Goal: Transaction & Acquisition: Book appointment/travel/reservation

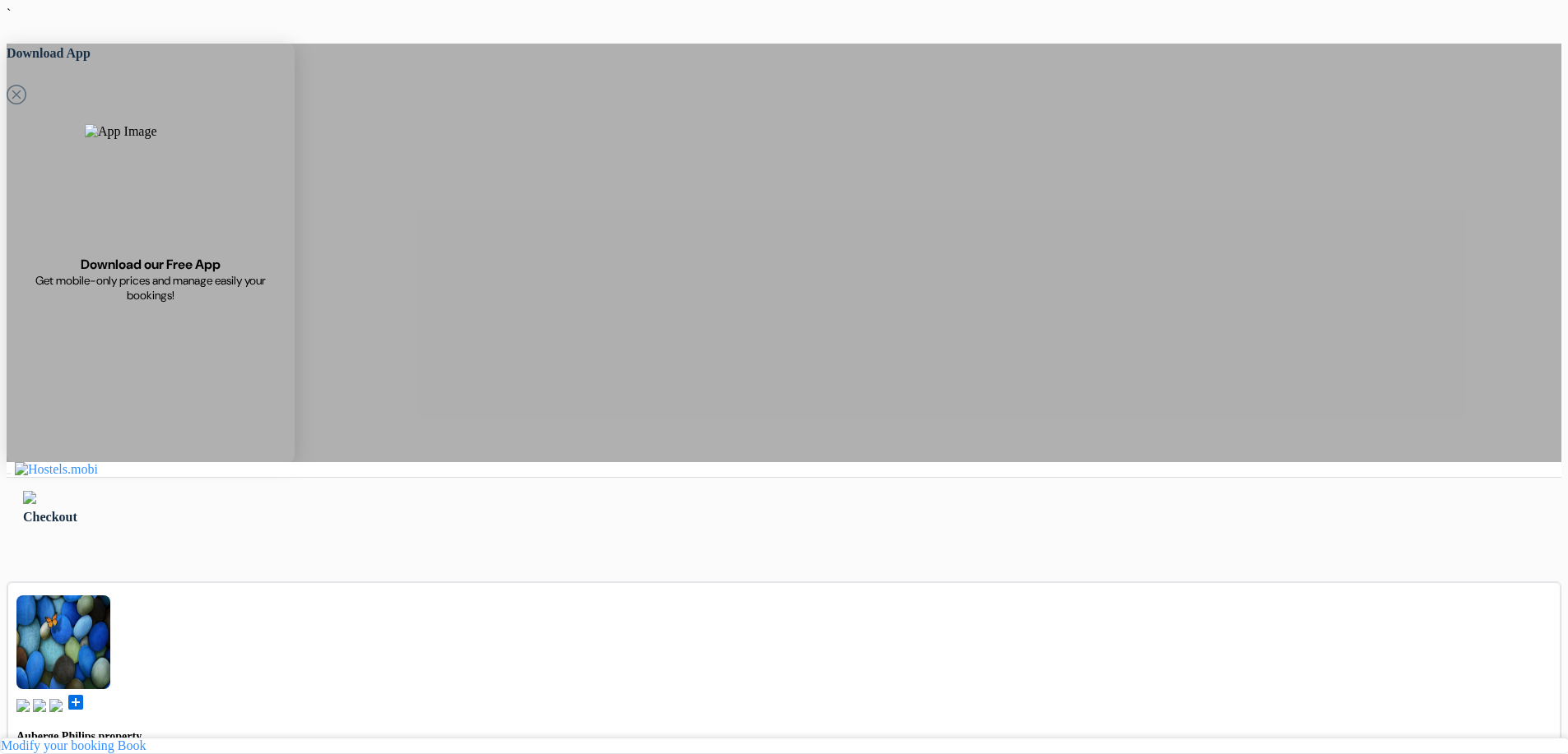
click at [36, 492] on img at bounding box center [29, 497] width 13 height 13
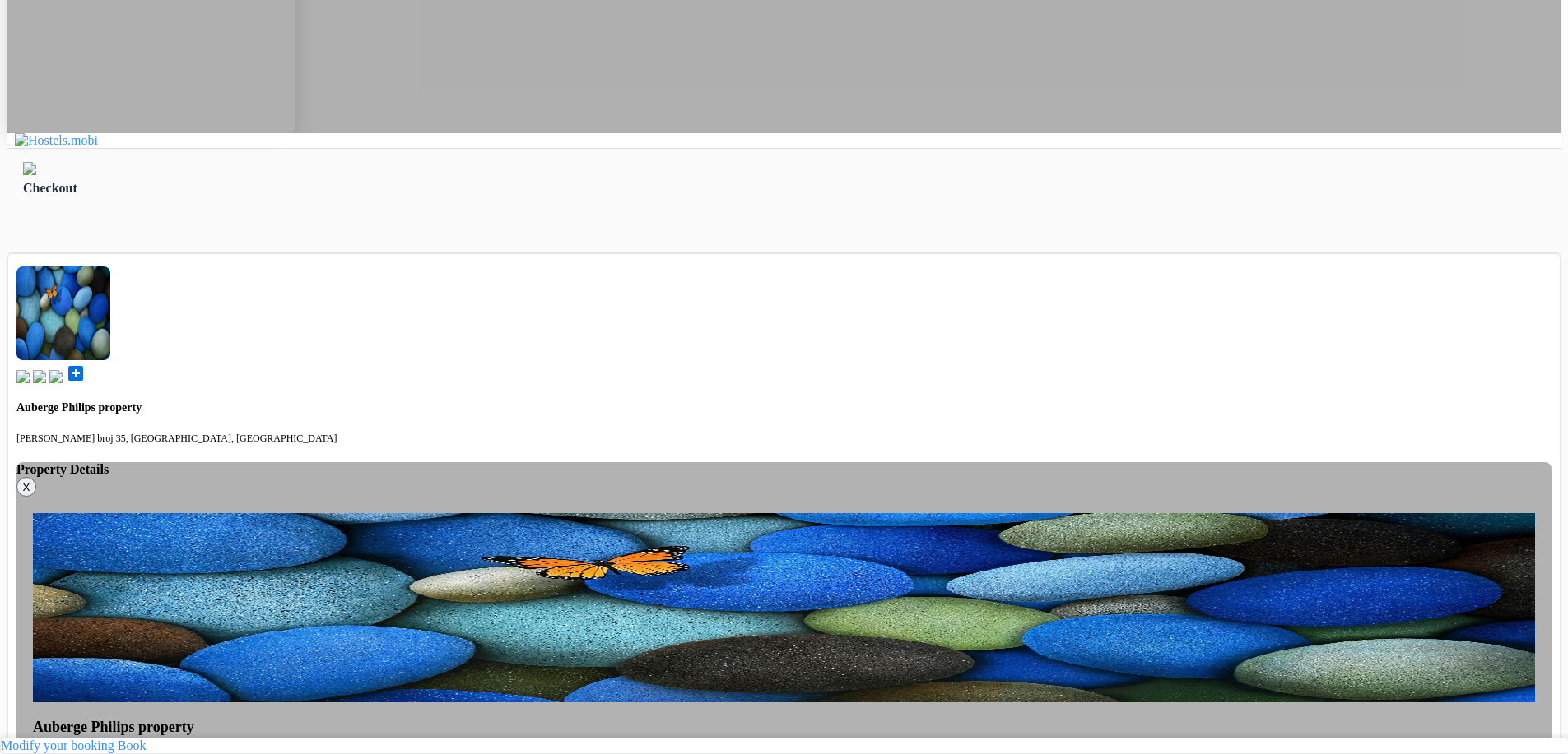
scroll to position [451, 0]
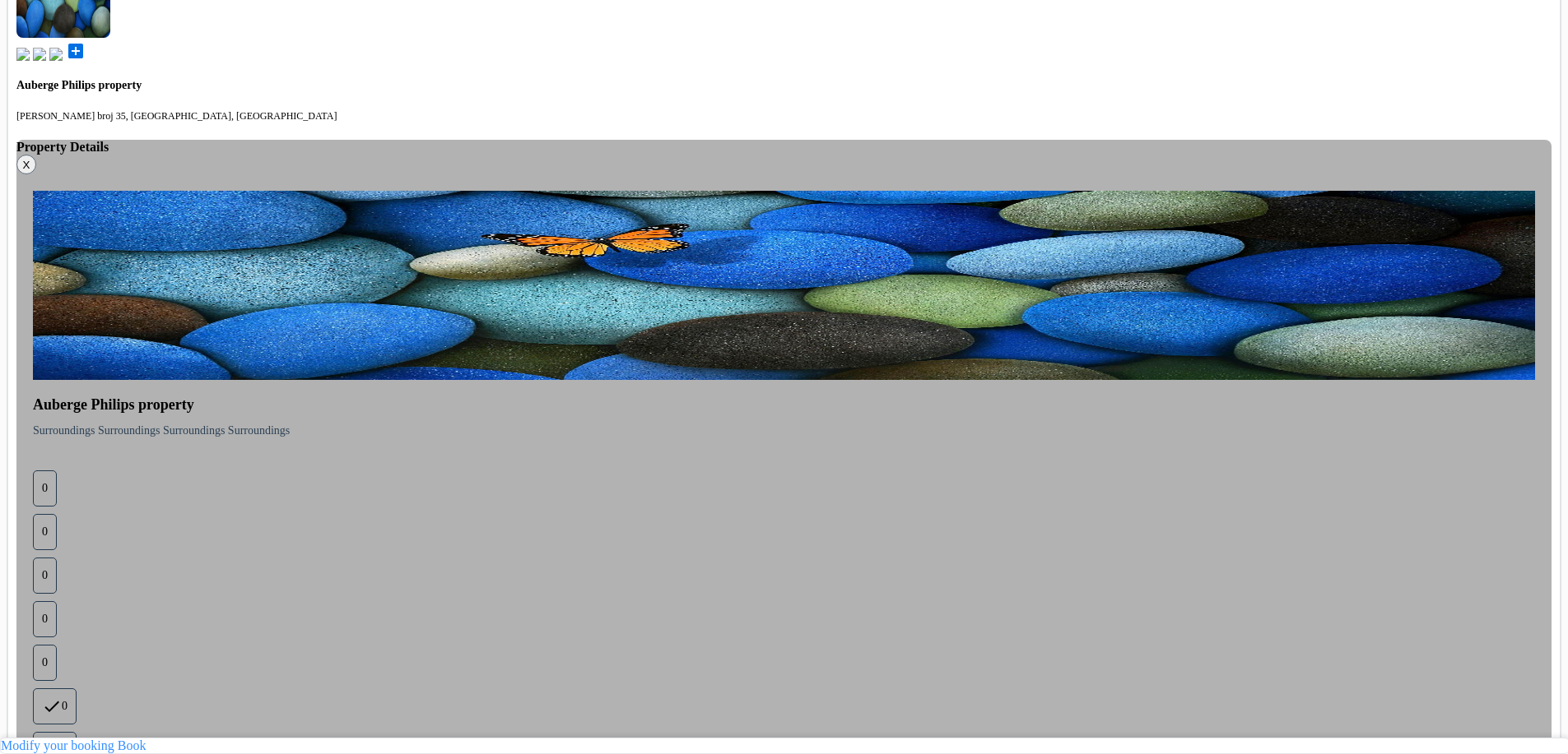
scroll to position [677, 0]
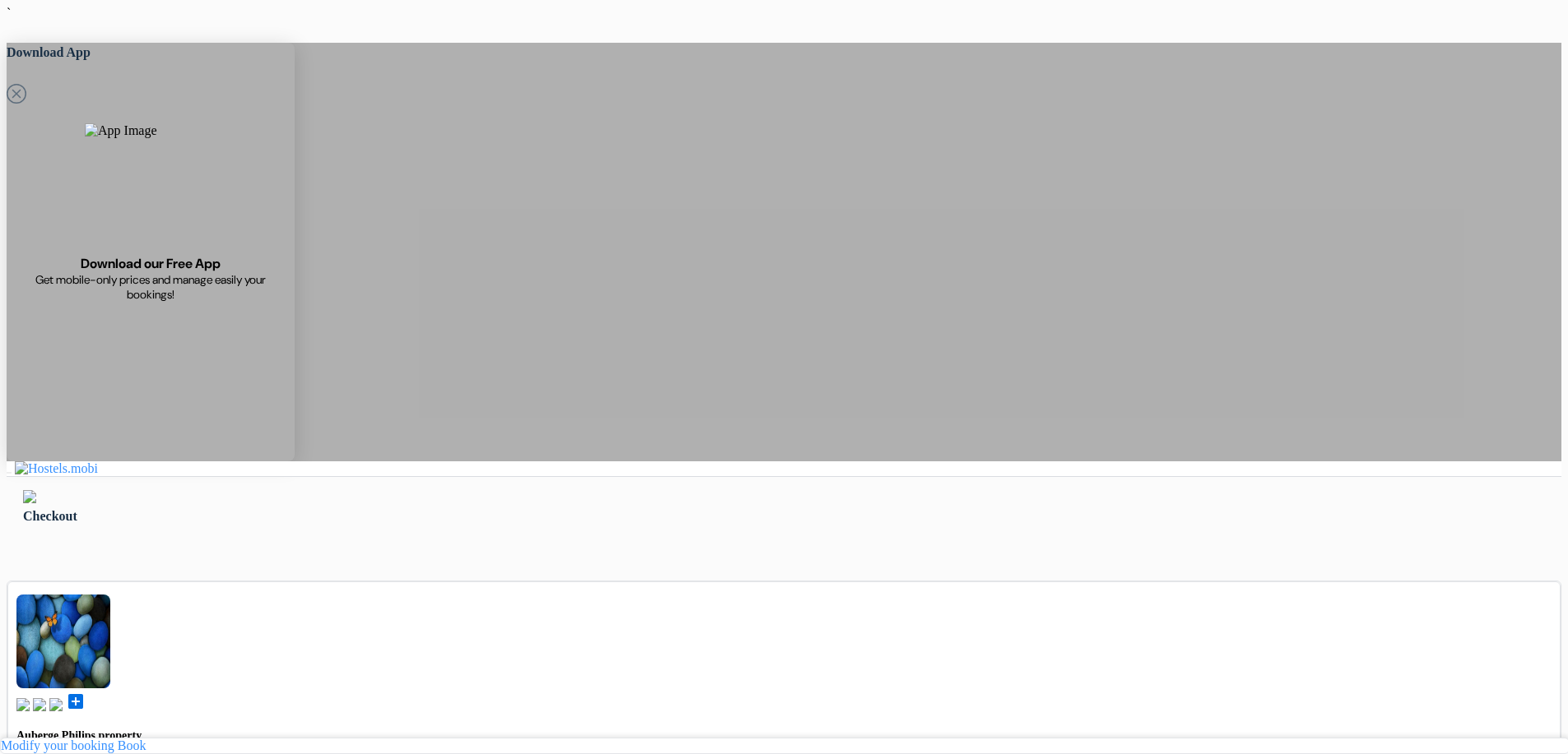
scroll to position [0, 0]
type input "Ardonit"
type input "saliji"
type input "ardonit.1980@gmail.com"
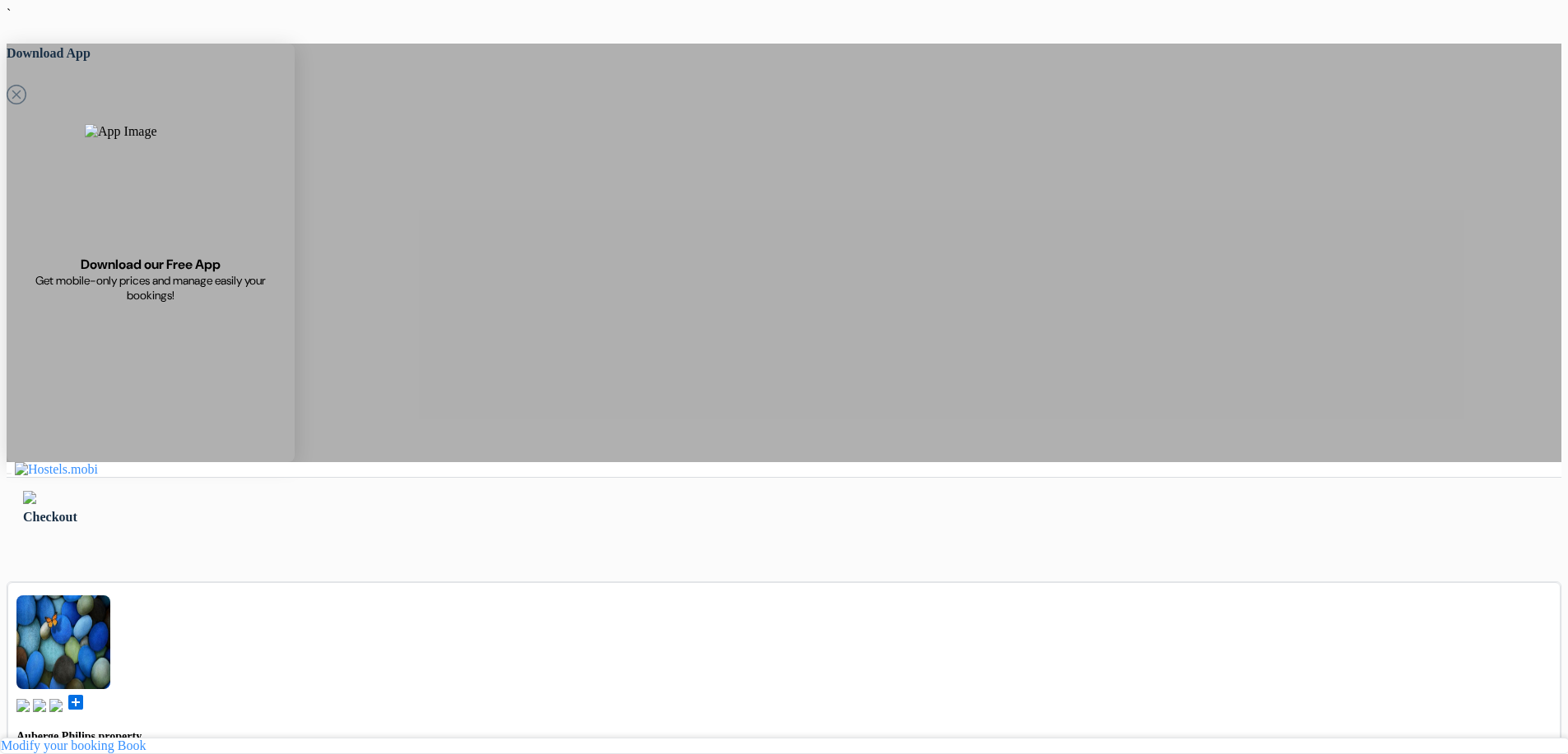
type input "070580897"
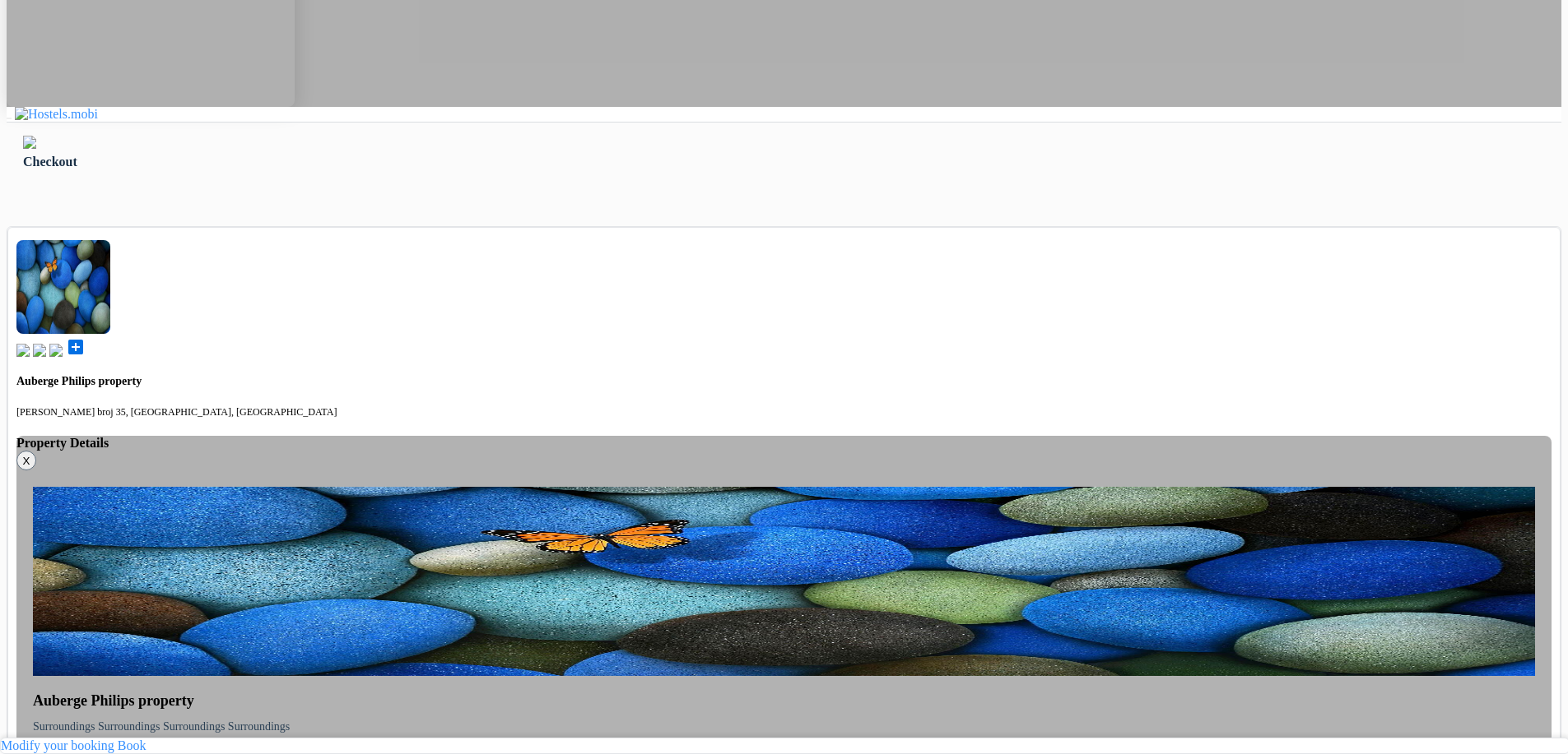
scroll to position [329, 0]
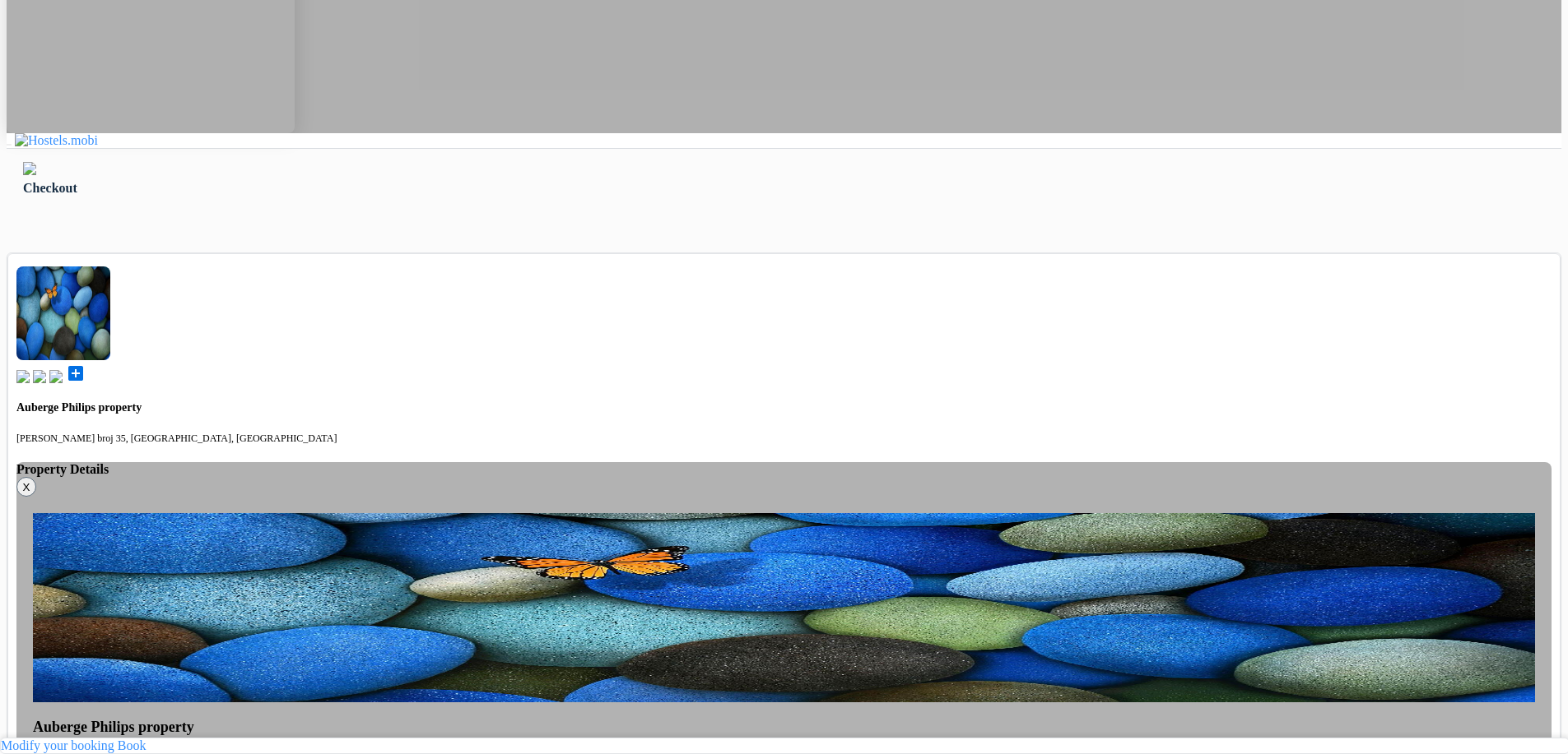
select select "7"
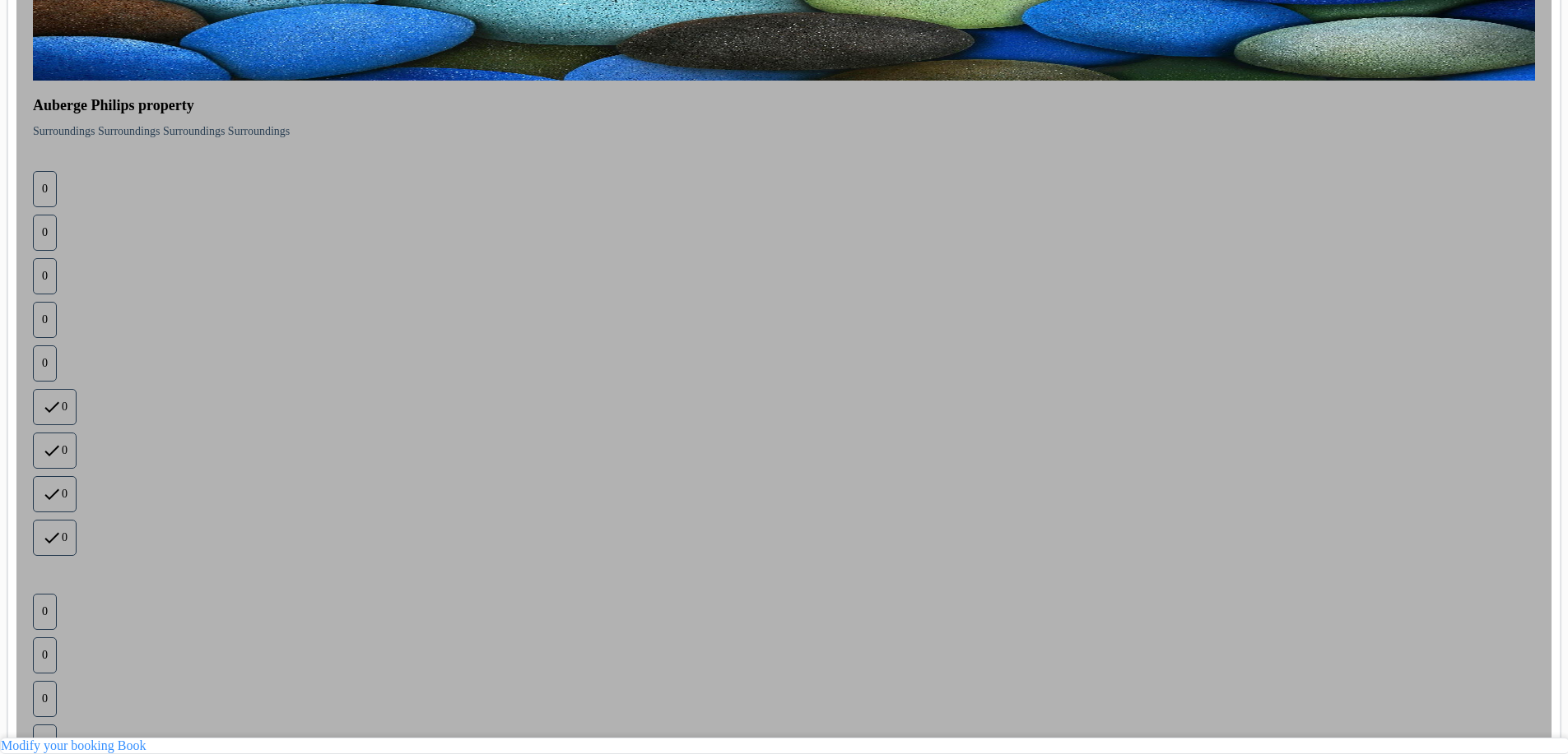
scroll to position [956, 0]
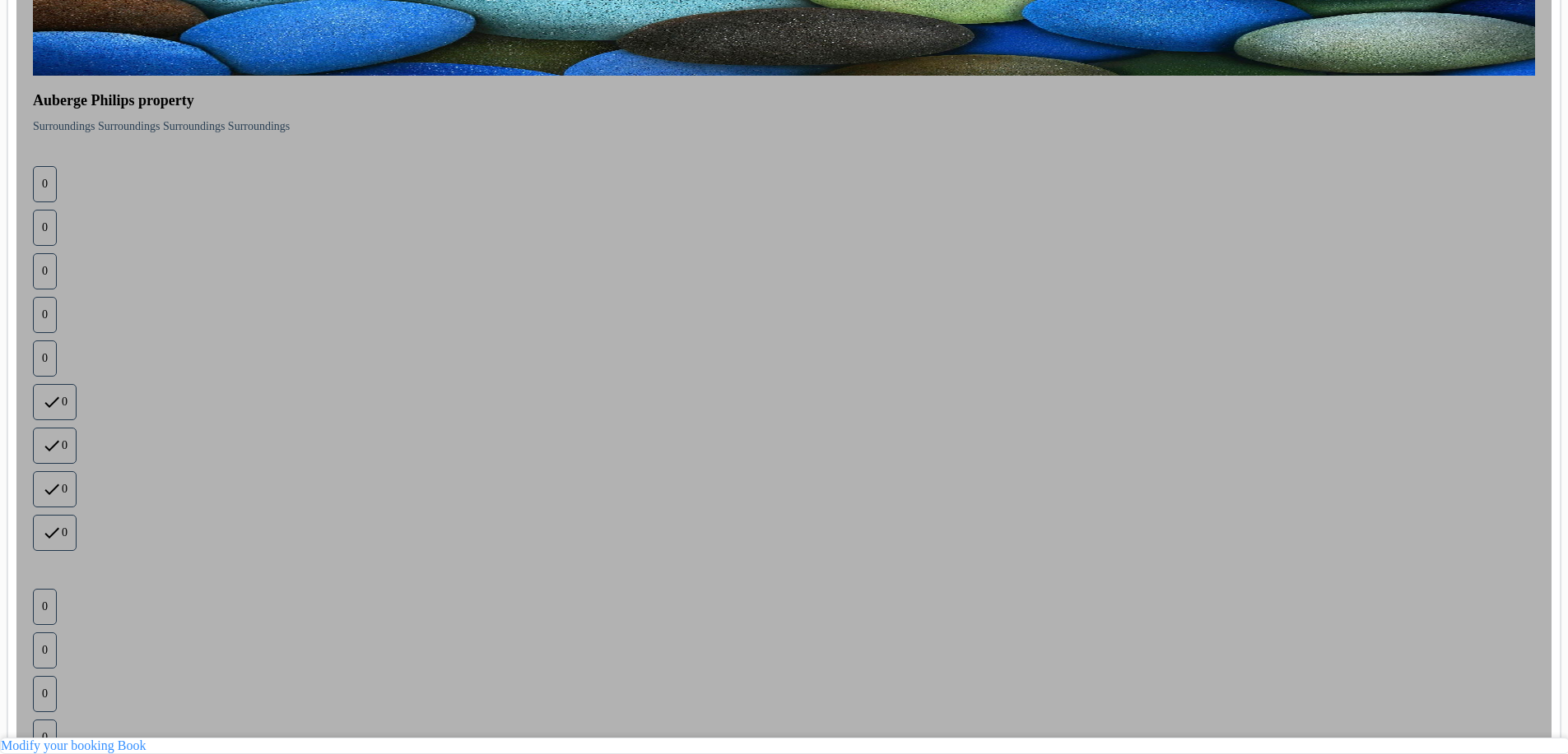
drag, startPoint x: 523, startPoint y: 700, endPoint x: 539, endPoint y: 680, distance: 25.6
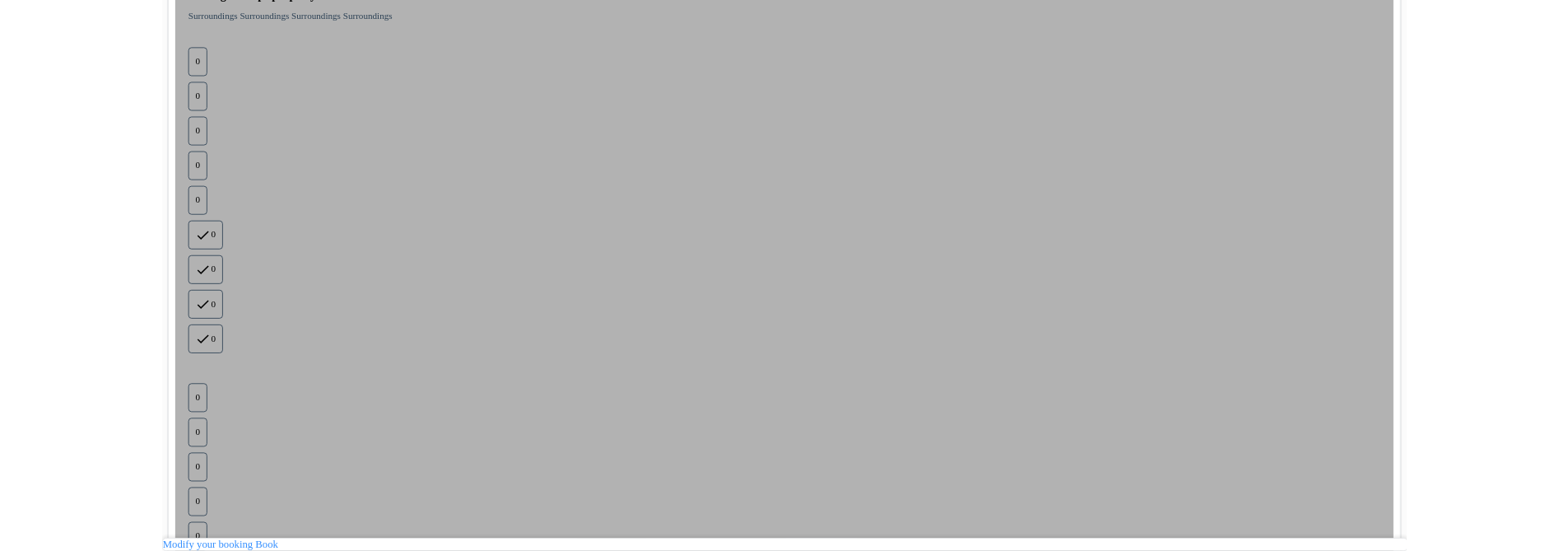
scroll to position [1063, 0]
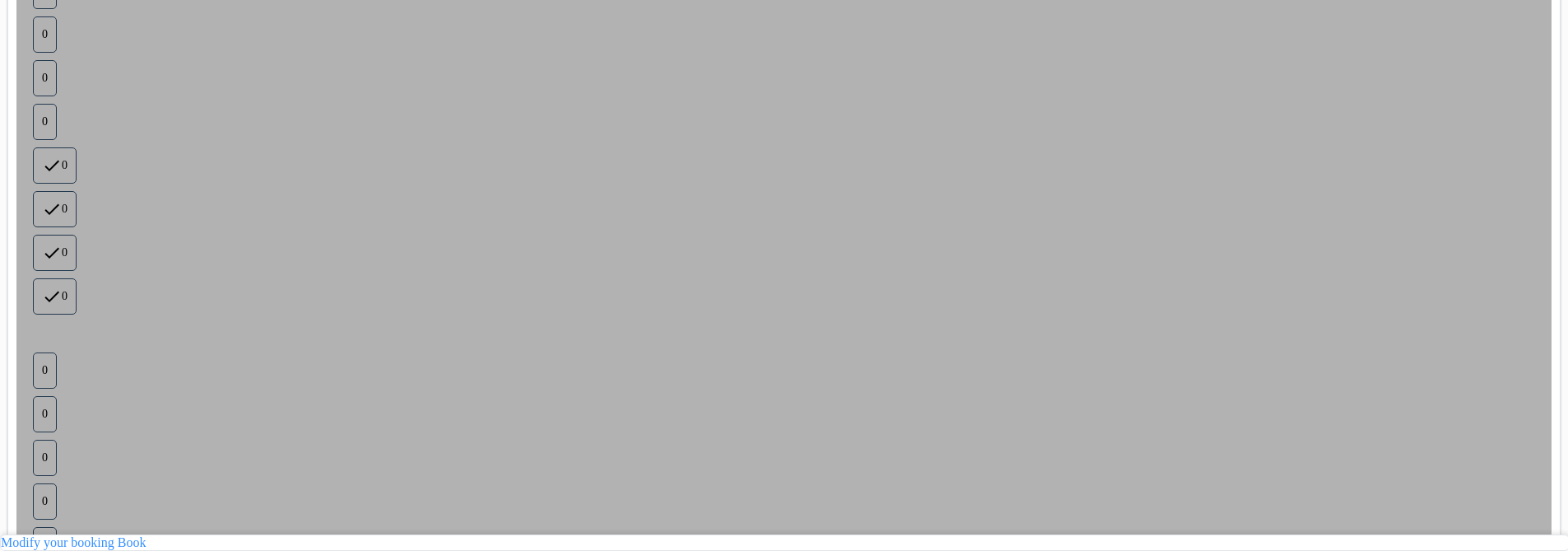
scroll to position [1266, 0]
copy div "Il y a eu une erreur lors du traitement de votre demande, veuillez vous assurer…"
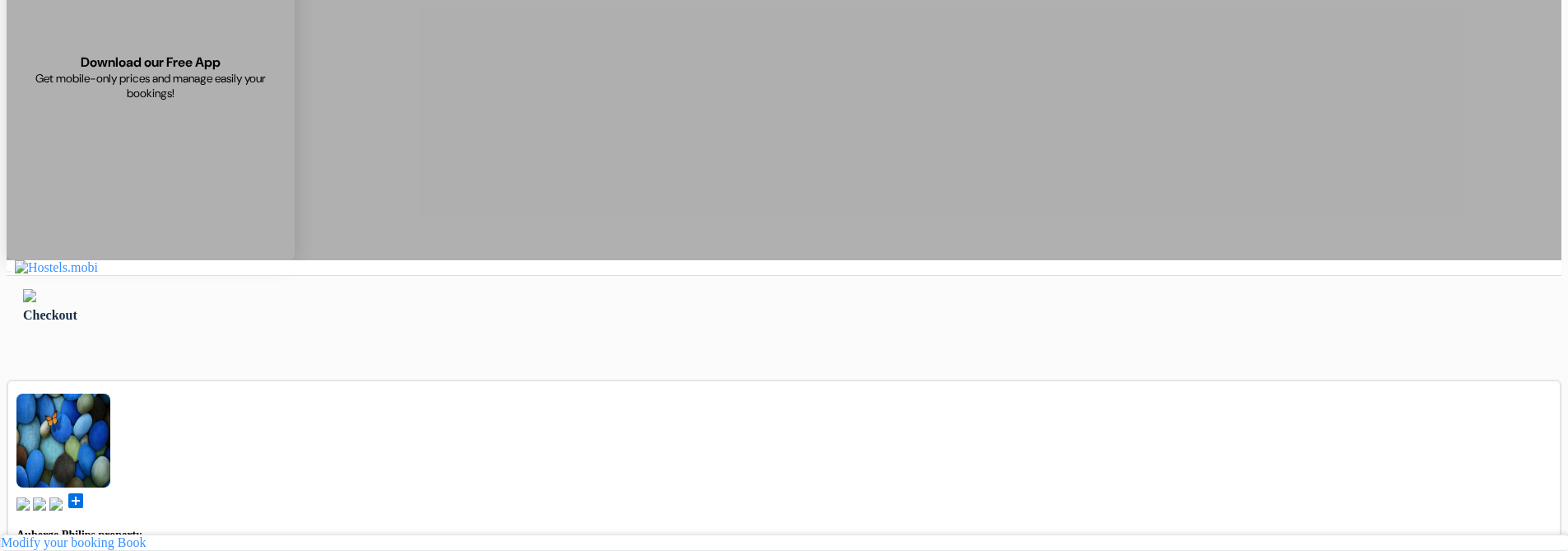
scroll to position [0, 0]
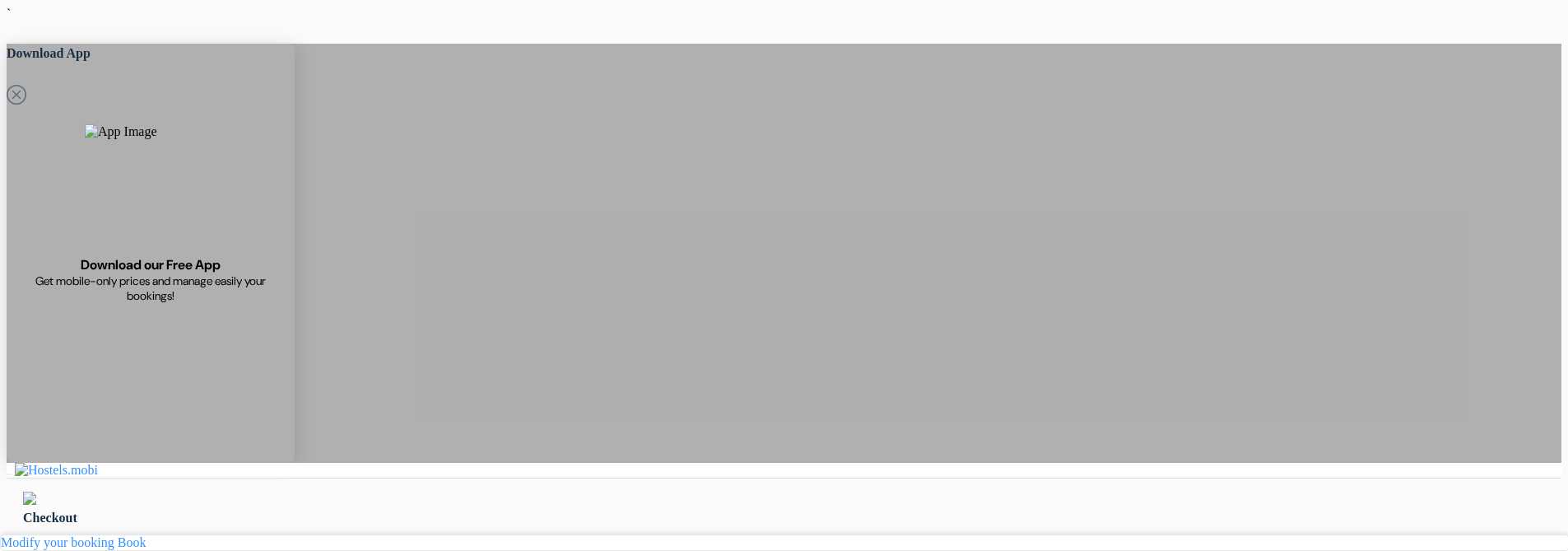
click at [273, 478] on div "Checkout" at bounding box center [784, 510] width 1555 height 63
click at [36, 492] on img at bounding box center [29, 498] width 13 height 13
